Goal: Information Seeking & Learning: Learn about a topic

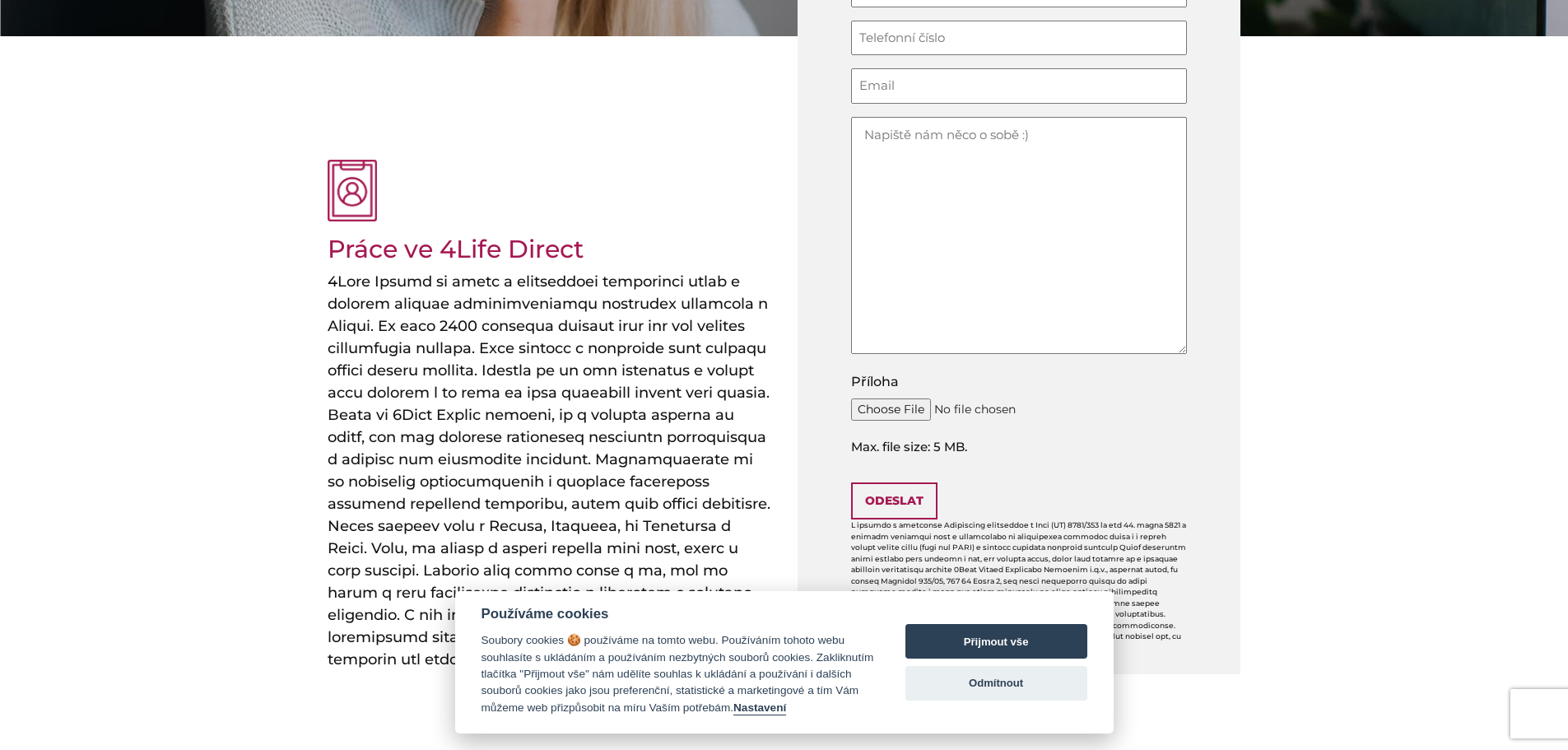
scroll to position [494, 0]
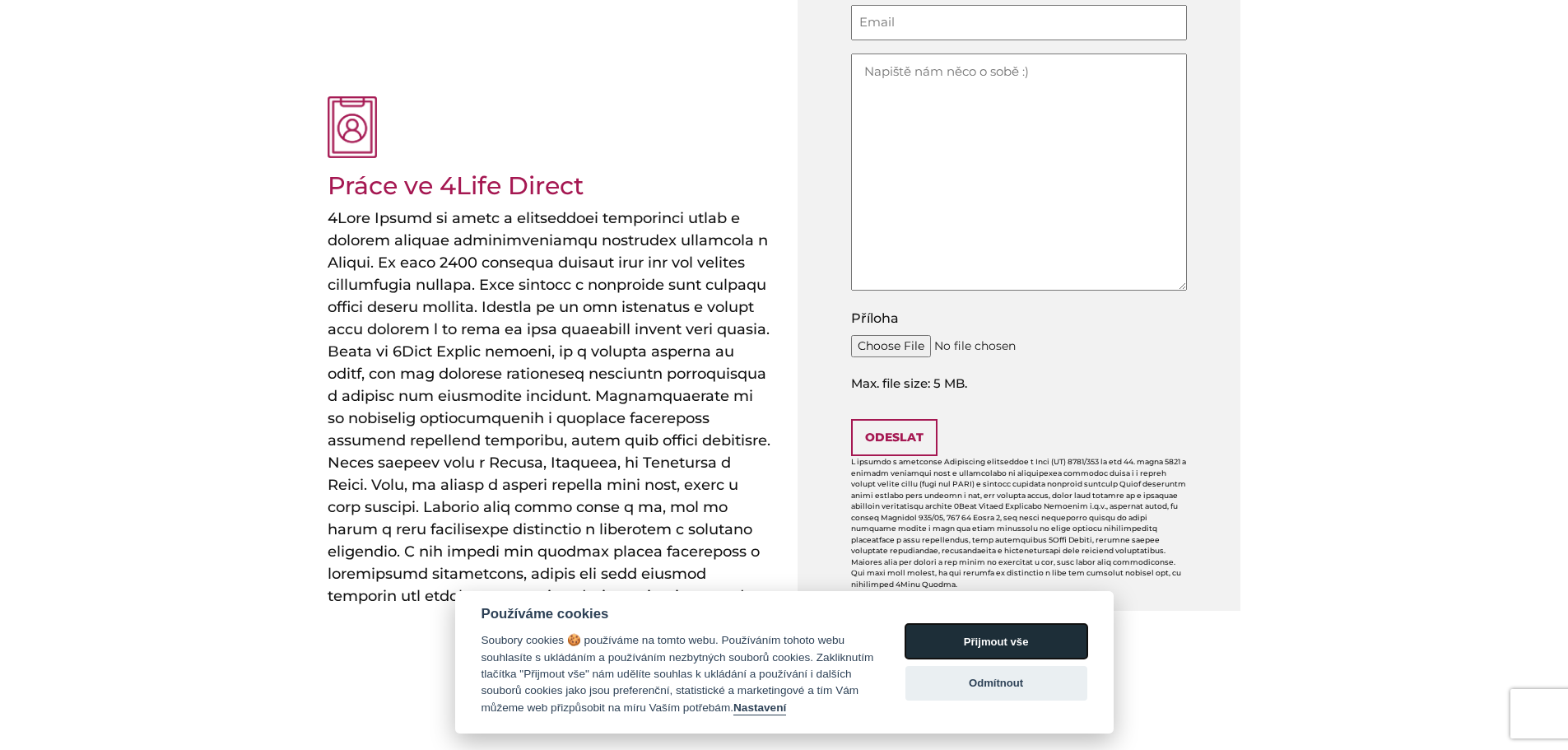
click at [1014, 649] on button "Přijmout vše" at bounding box center [996, 641] width 182 height 35
checkbox input "true"
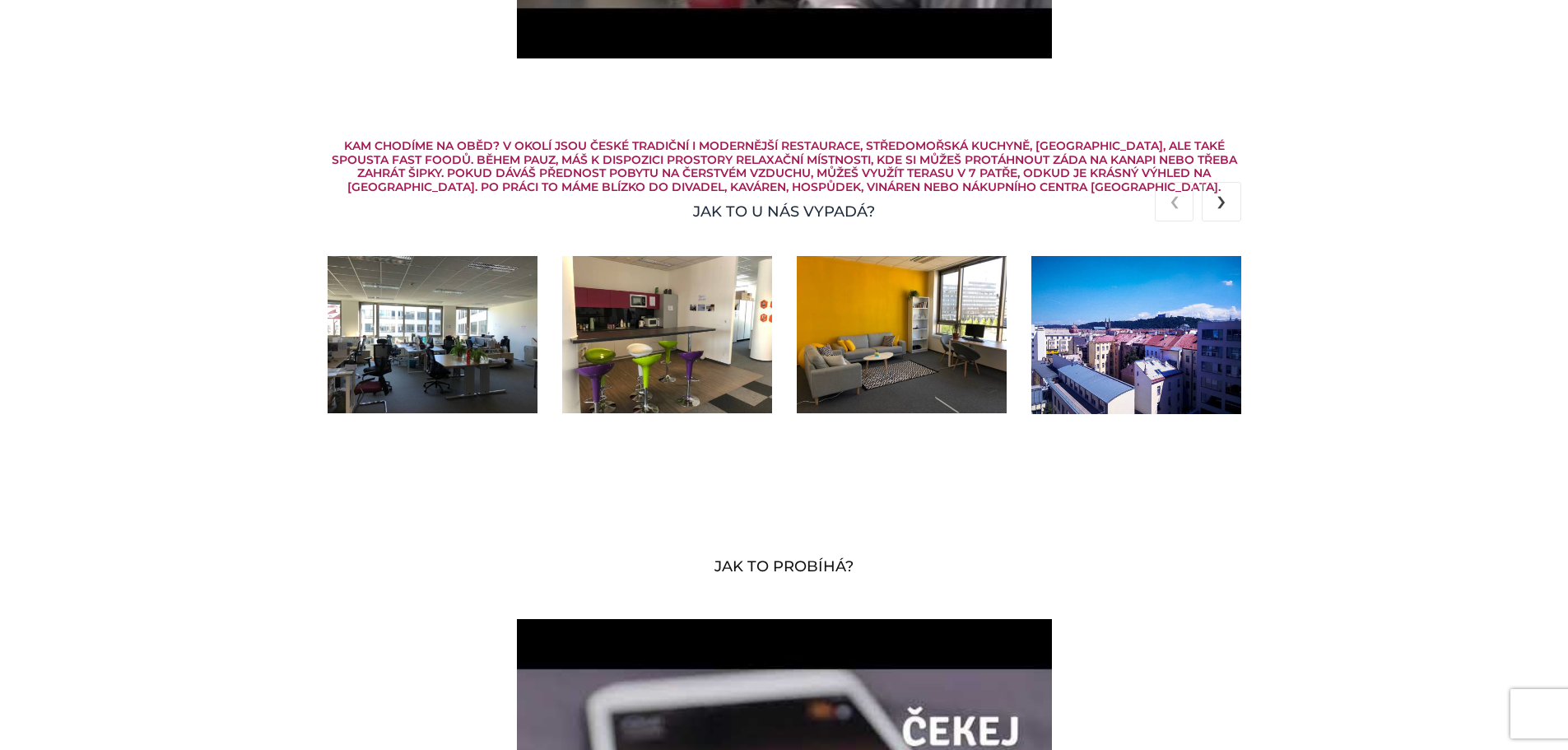
scroll to position [3128, 0]
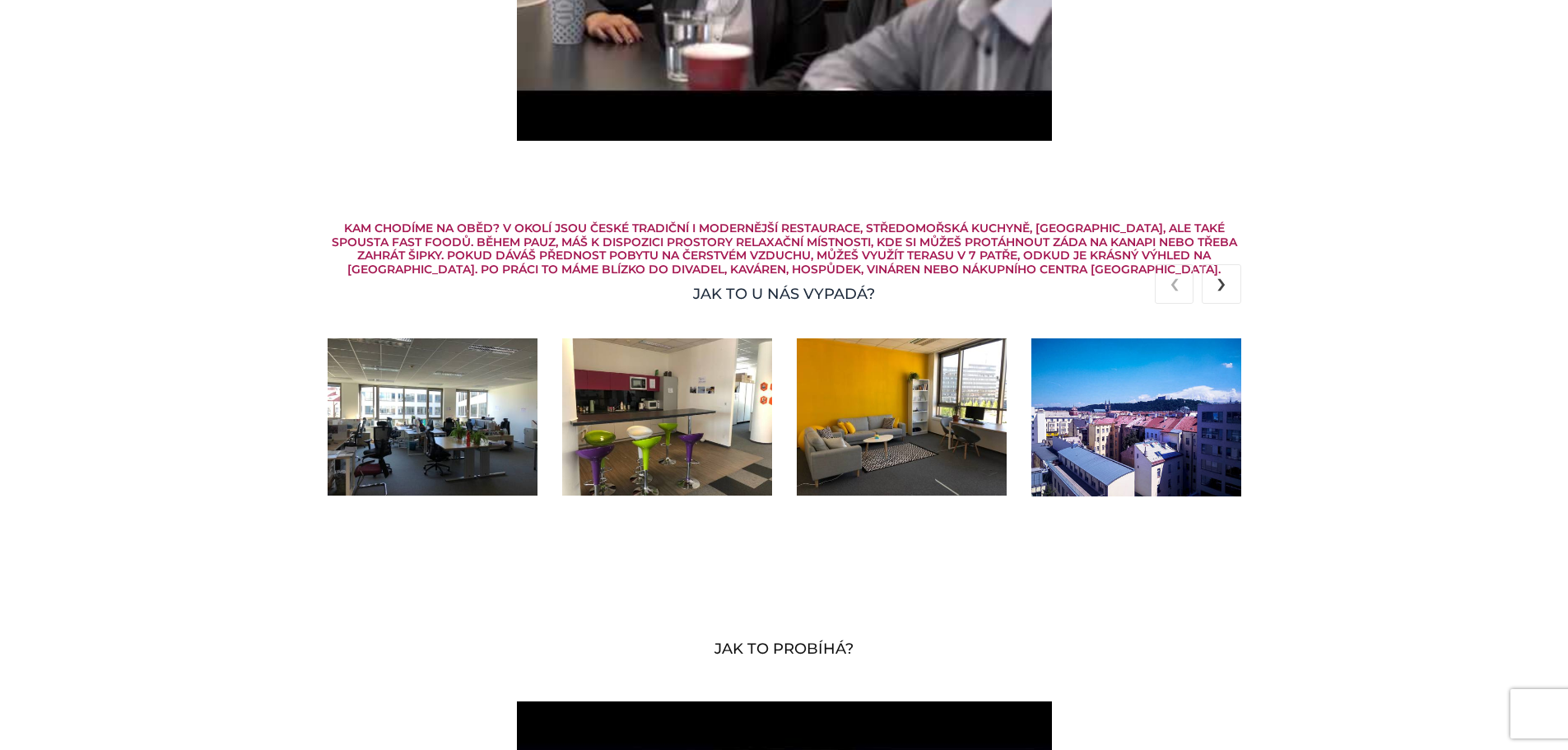
click at [327, 426] on img at bounding box center [432, 416] width 210 height 157
click at [637, 416] on img at bounding box center [666, 416] width 210 height 157
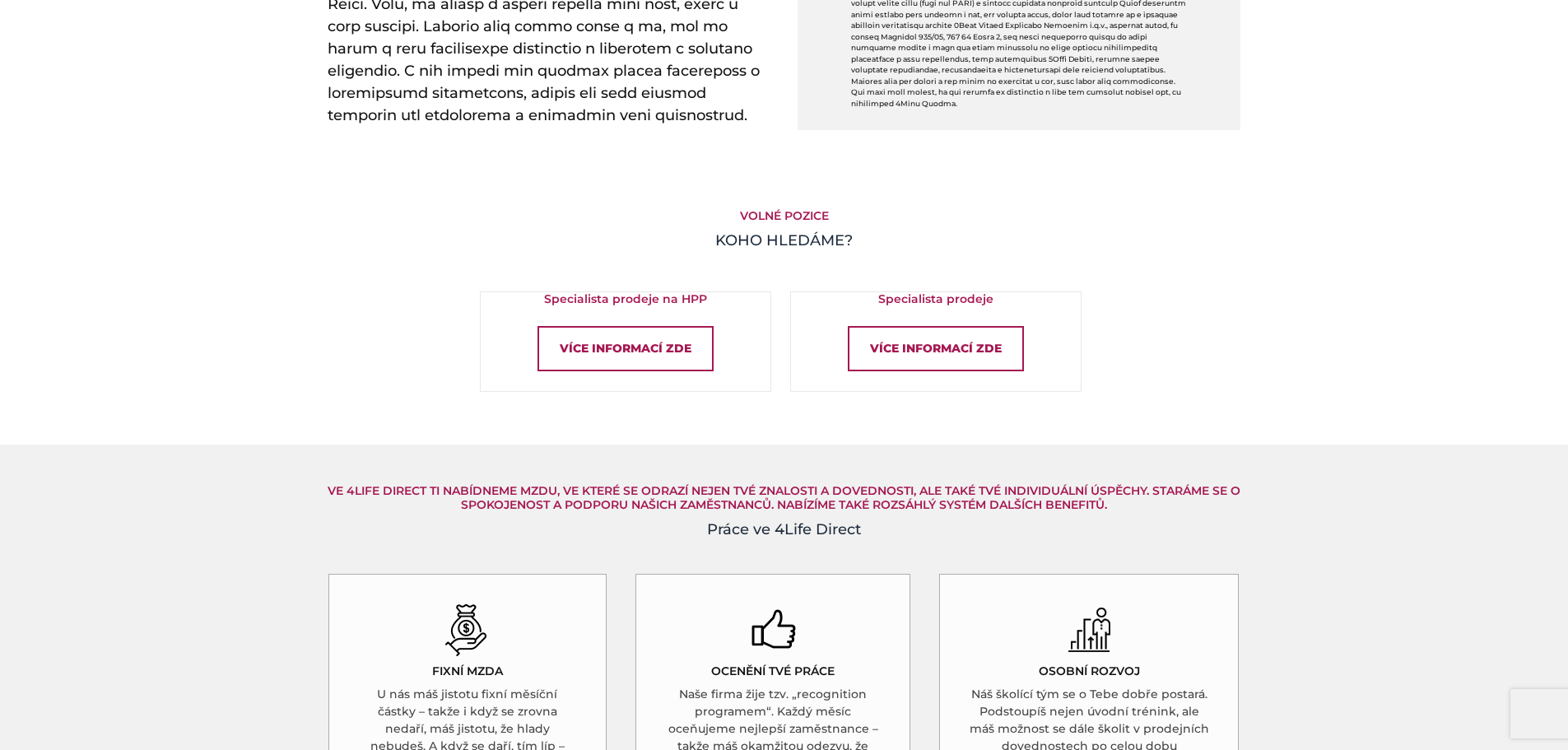
scroll to position [1070, 0]
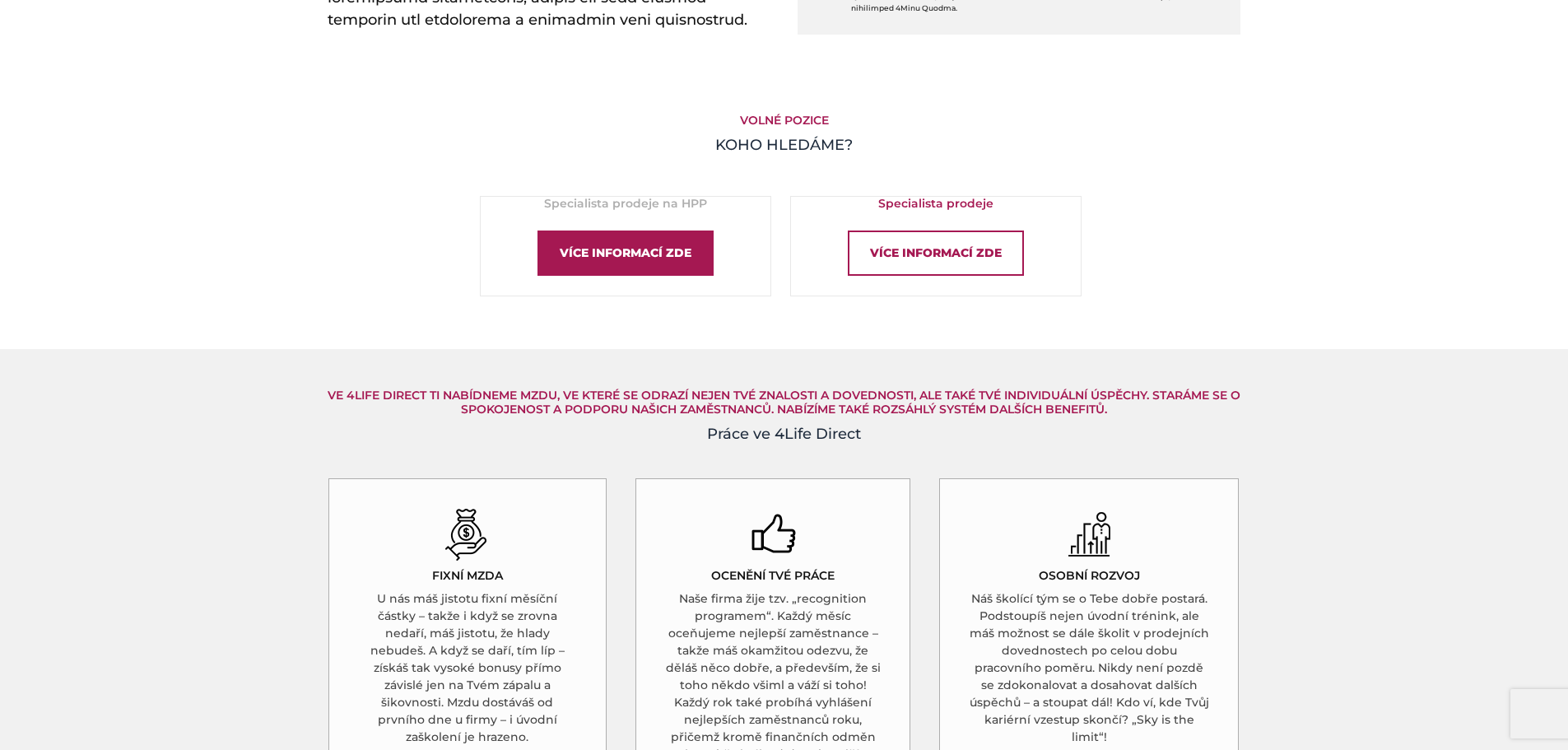
click at [658, 265] on div "Více informací zde" at bounding box center [626, 252] width 177 height 45
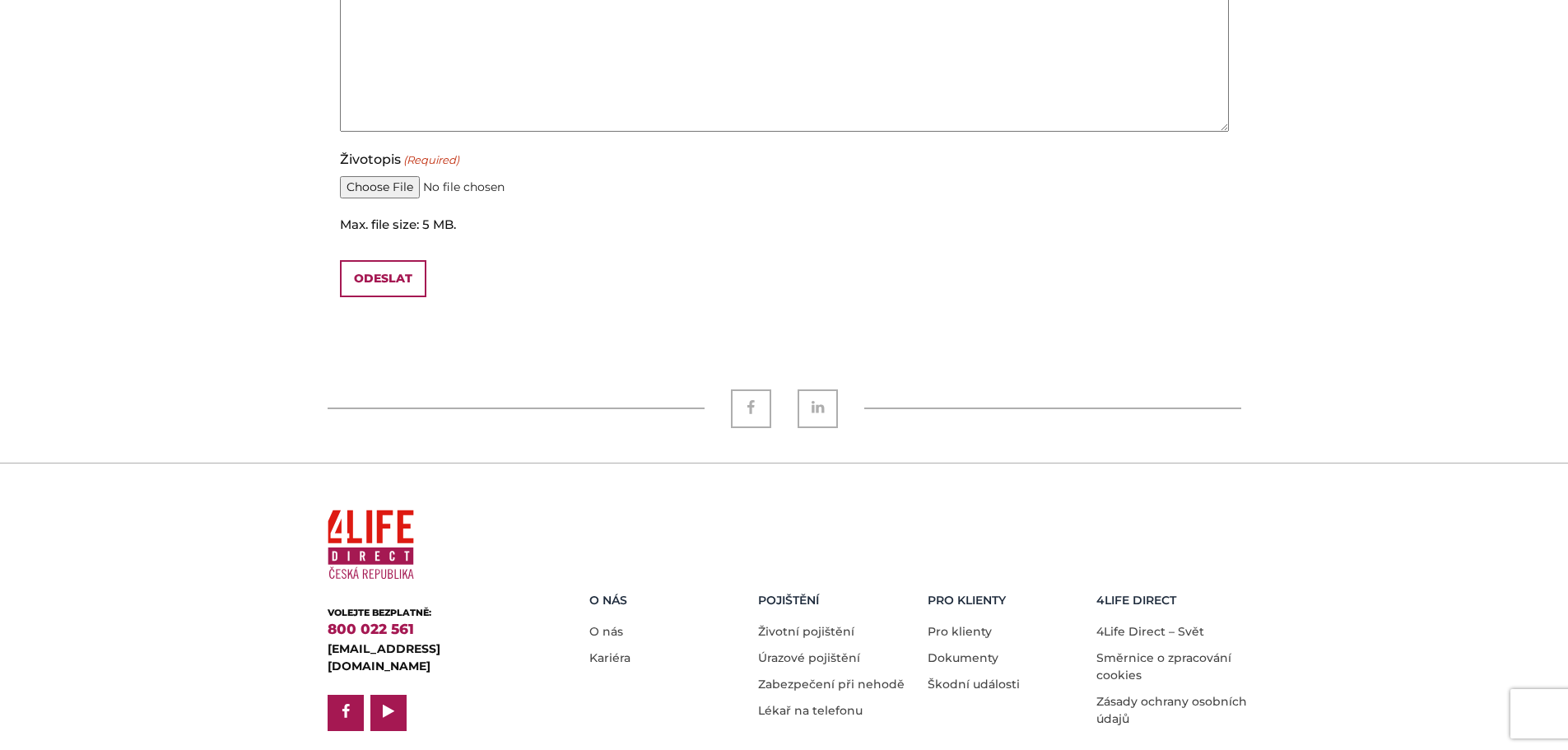
scroll to position [1665, 0]
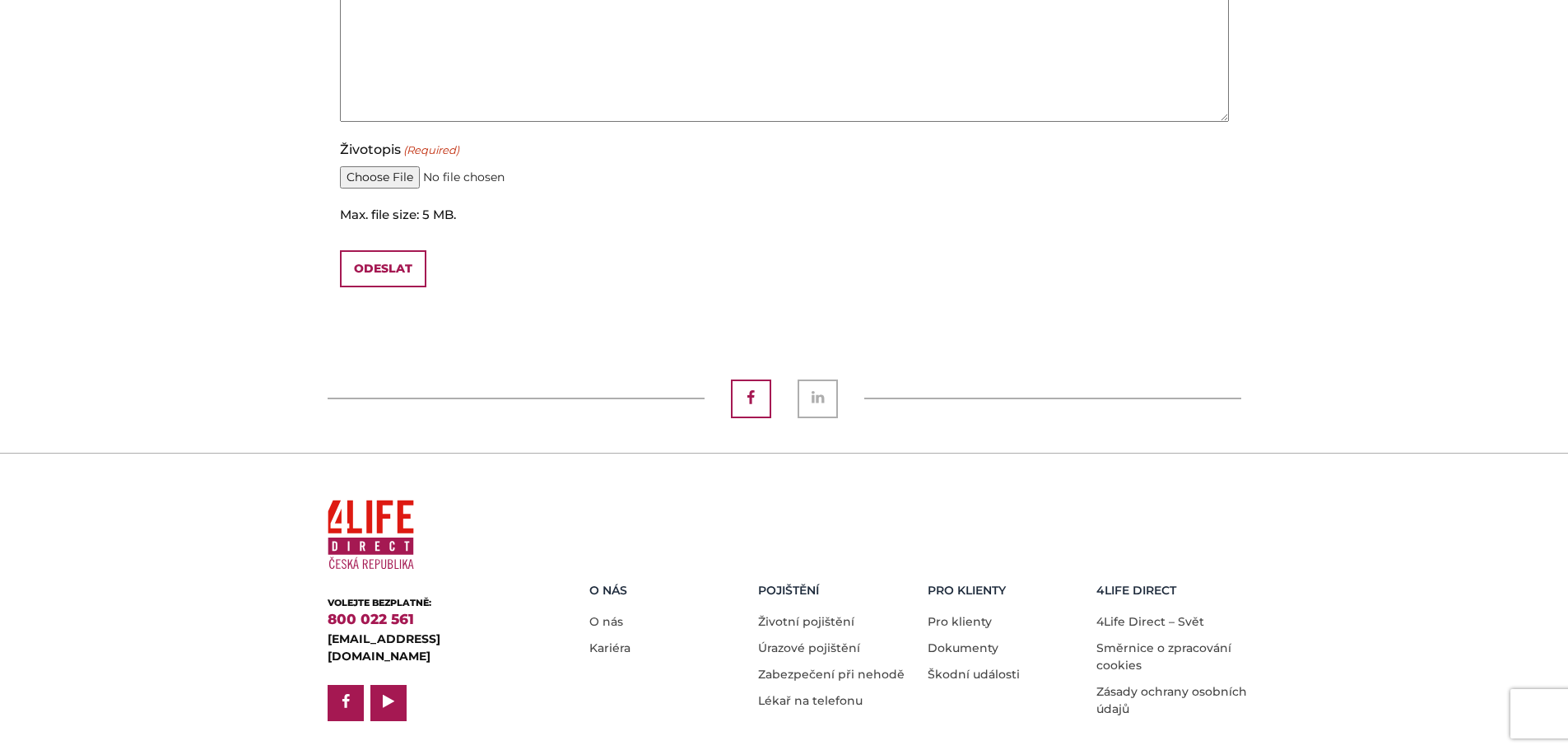
click at [757, 381] on span "Facebook" at bounding box center [751, 399] width 37 height 36
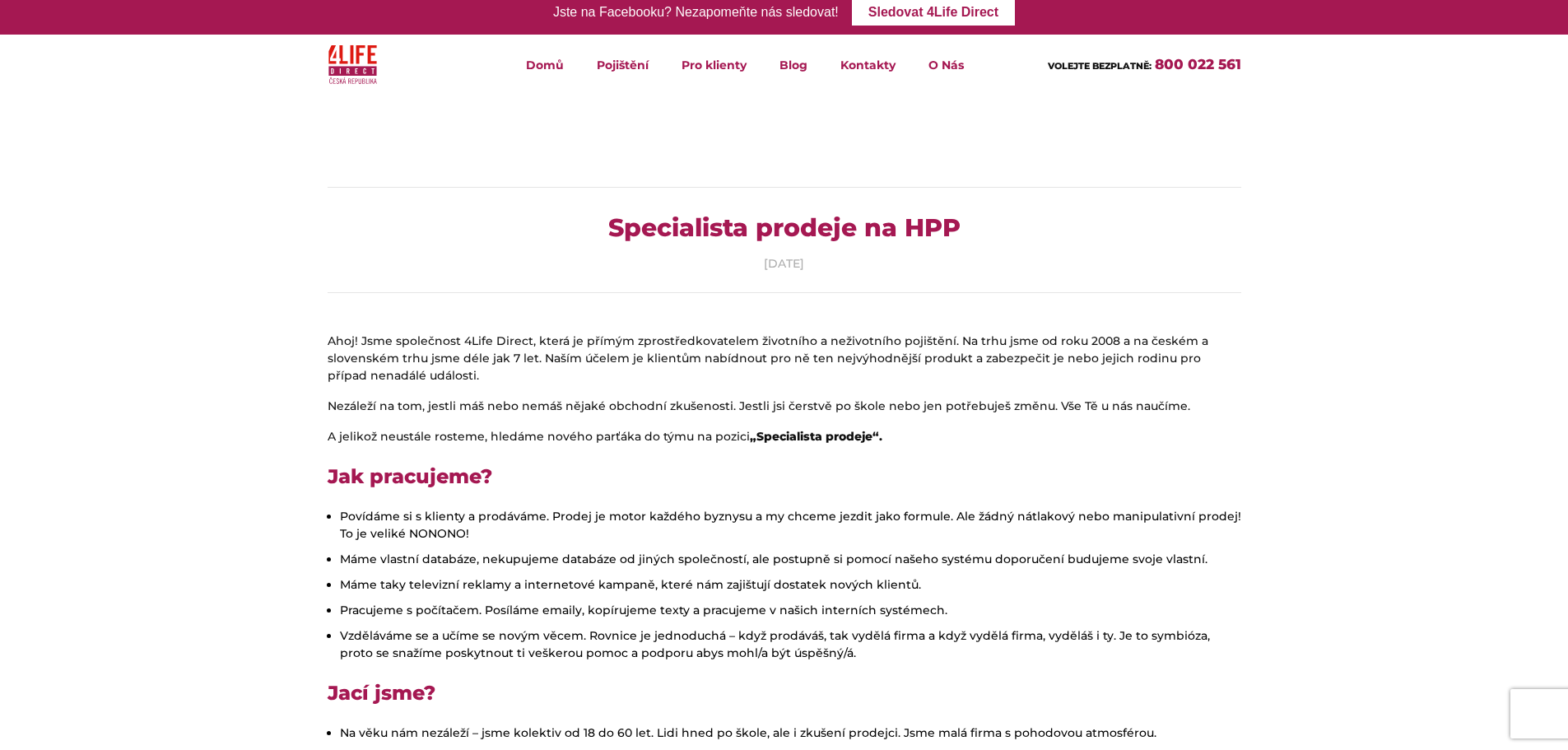
scroll to position [0, 0]
